Goal: Check status: Check status

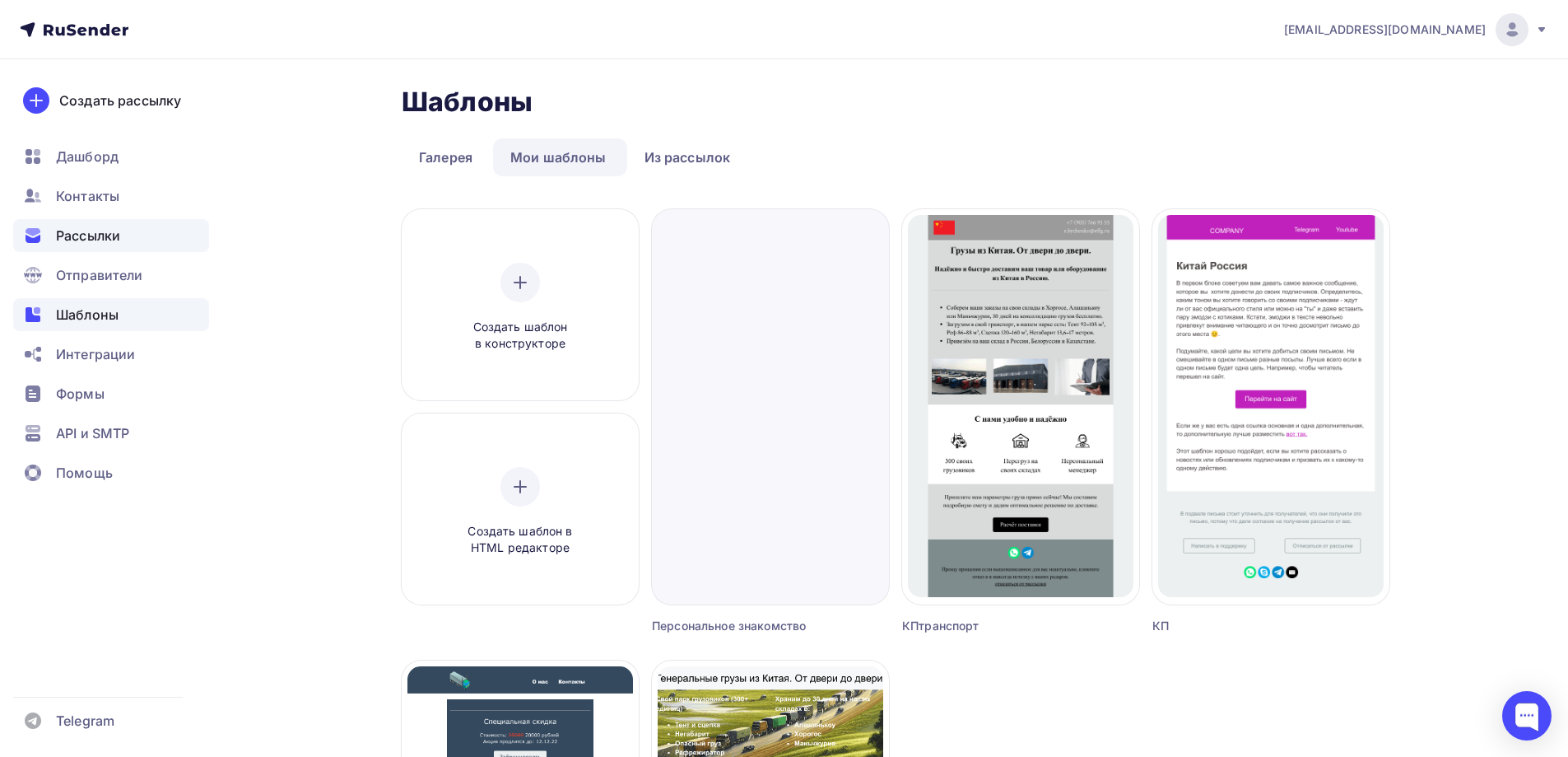
click at [110, 241] on span "Рассылки" at bounding box center [88, 235] width 64 height 20
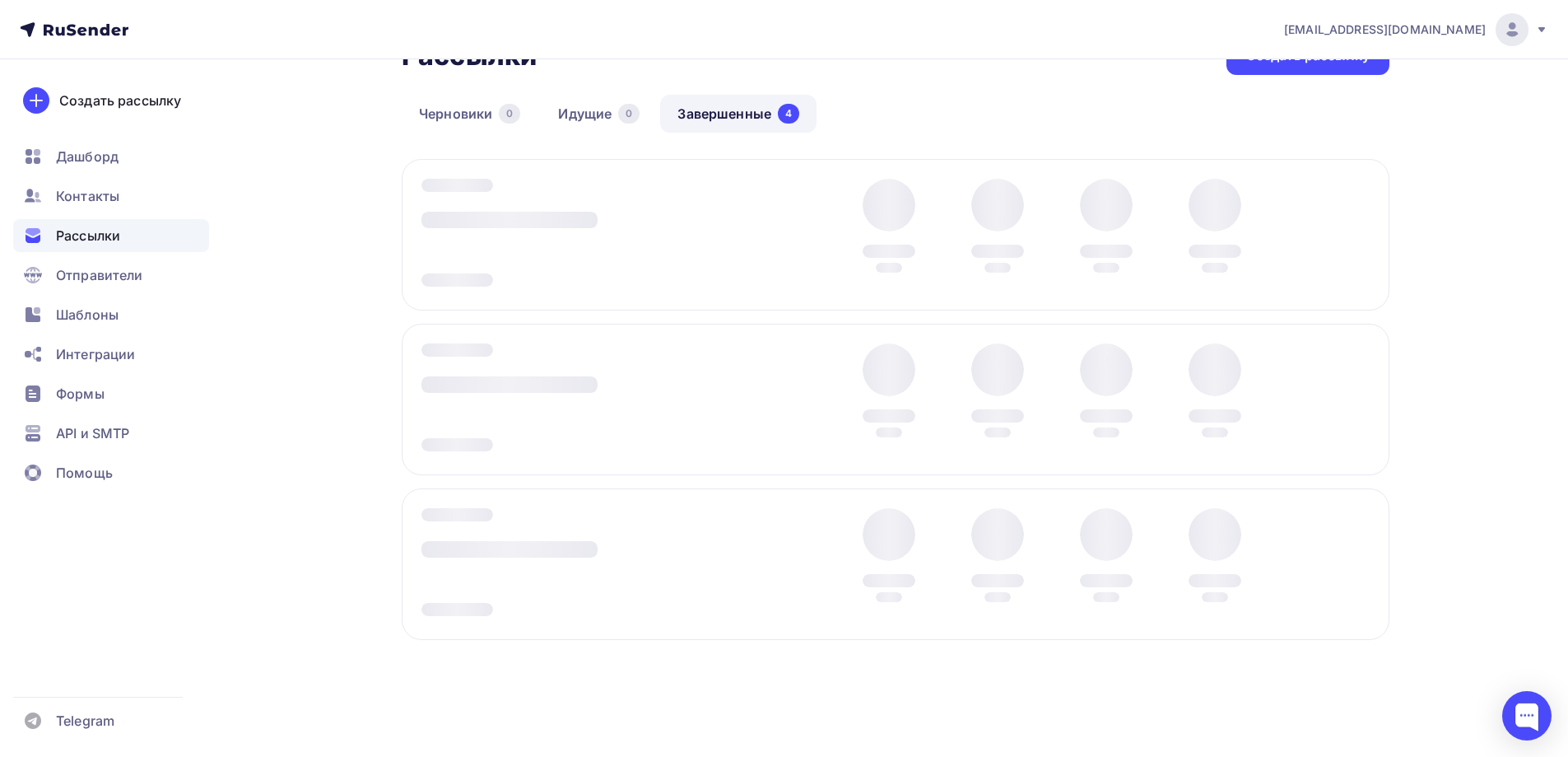
scroll to position [51, 0]
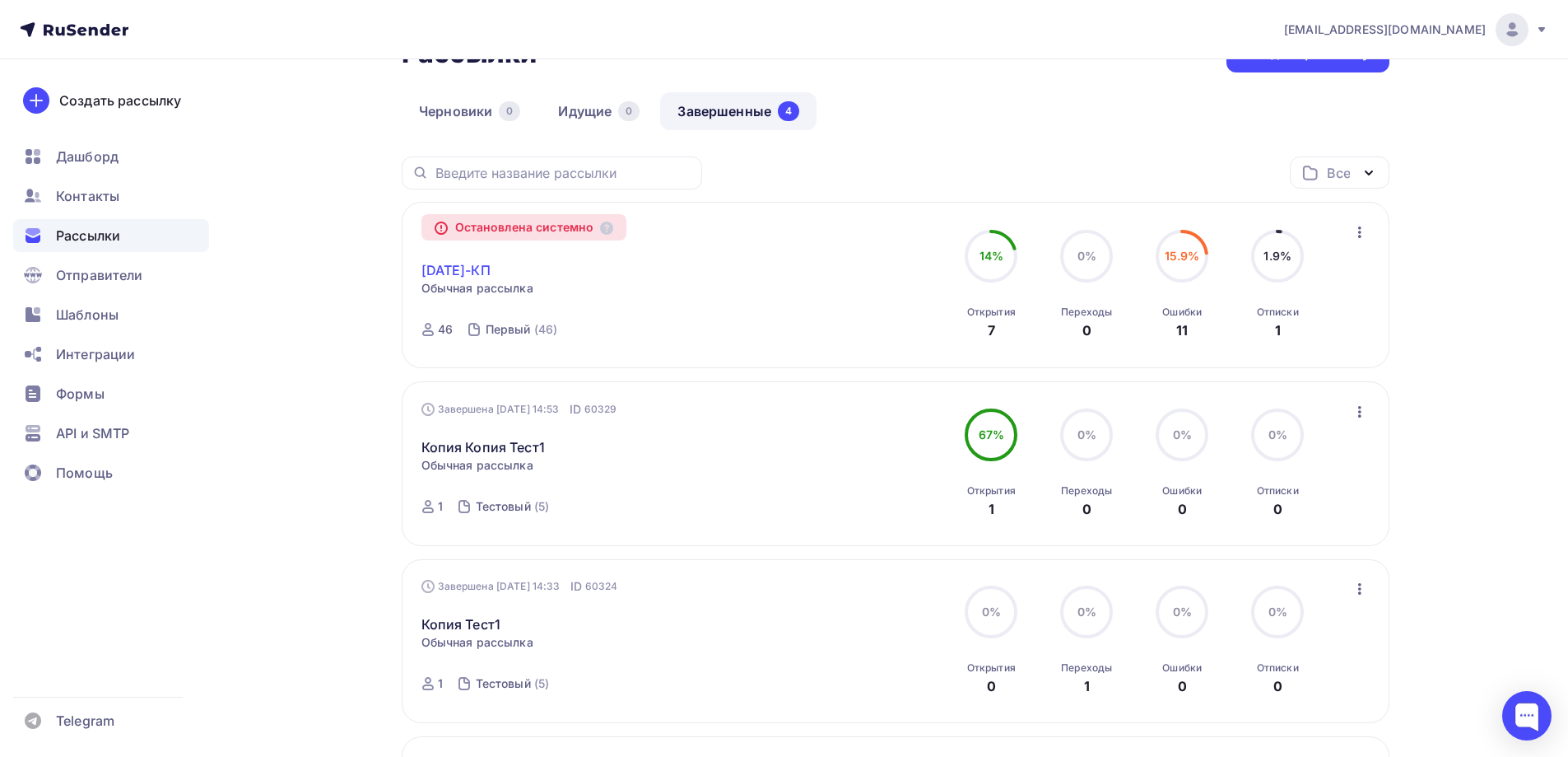
click at [466, 265] on link "[DATE]-КП" at bounding box center [456, 269] width 69 height 20
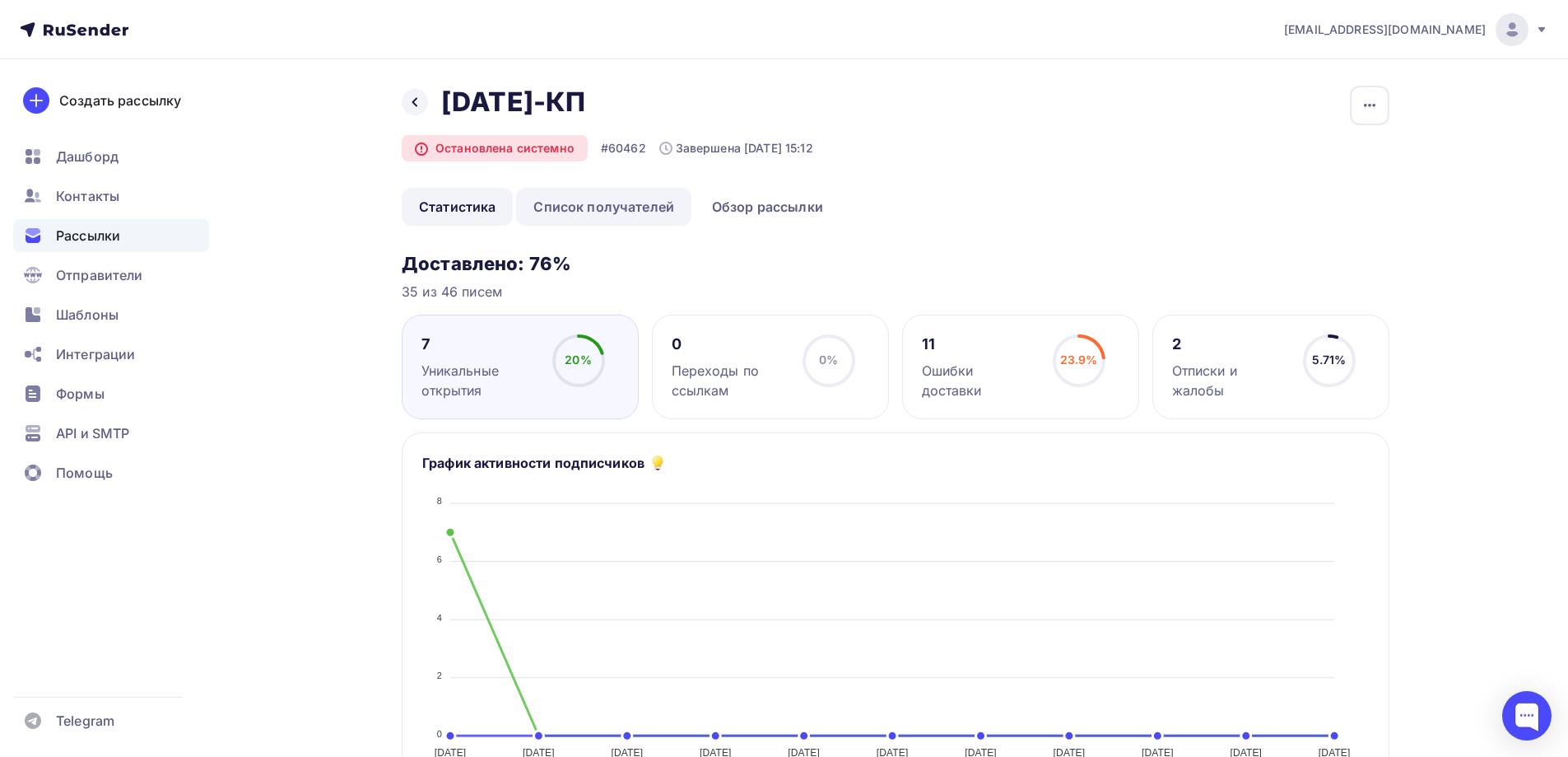
click at [599, 207] on link "Список получателей" at bounding box center [604, 207] width 175 height 38
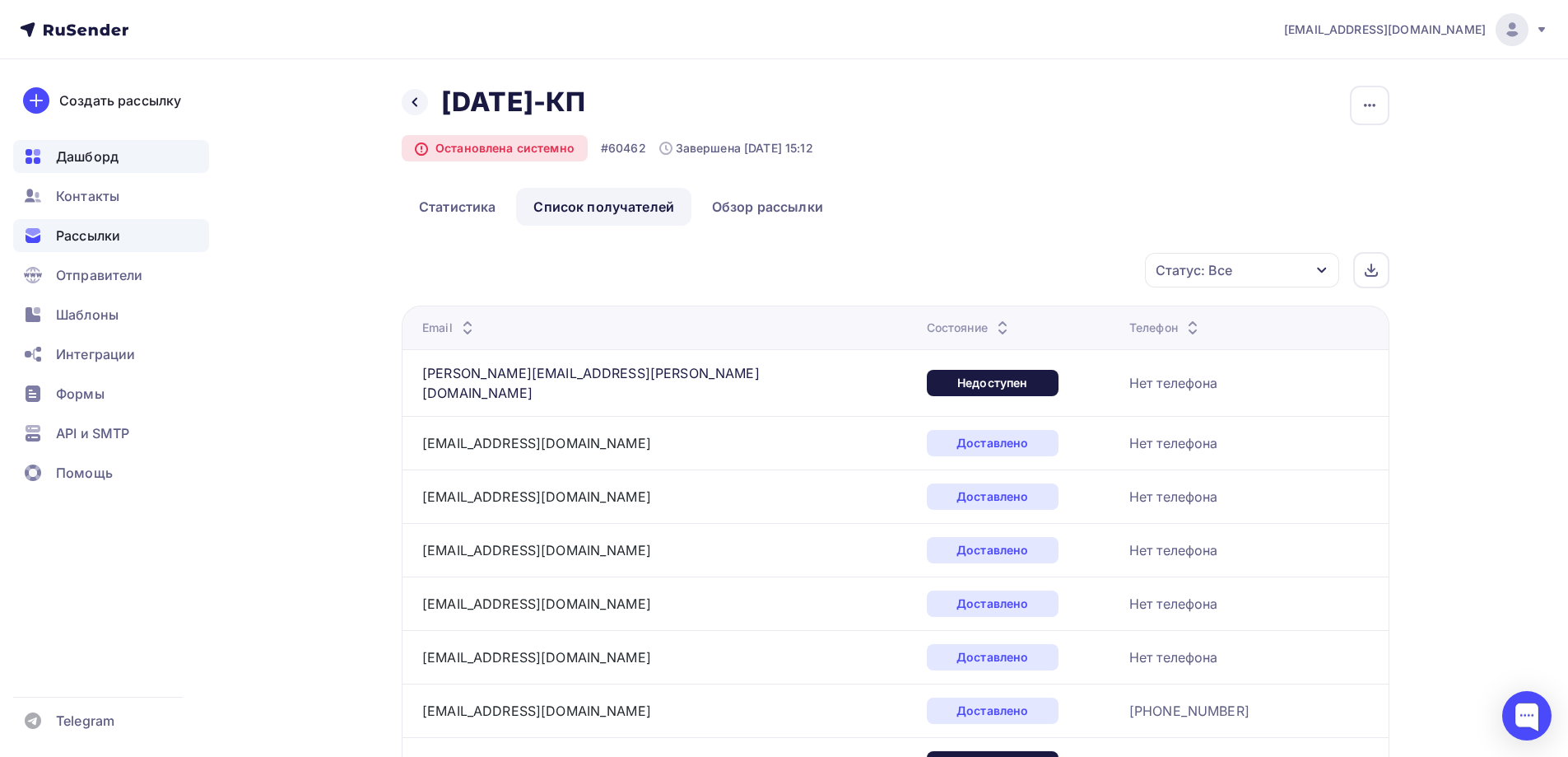
click at [96, 167] on div "Дашборд" at bounding box center [111, 156] width 196 height 33
